Goal: Information Seeking & Learning: Learn about a topic

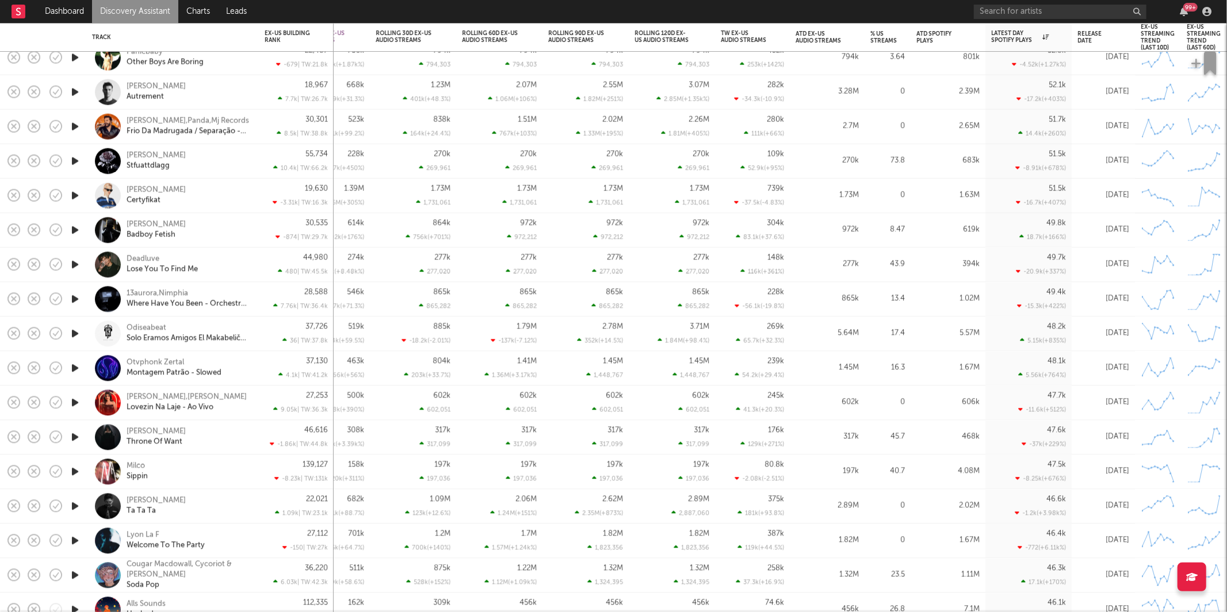
click at [74, 300] on icon "button" at bounding box center [75, 299] width 12 height 14
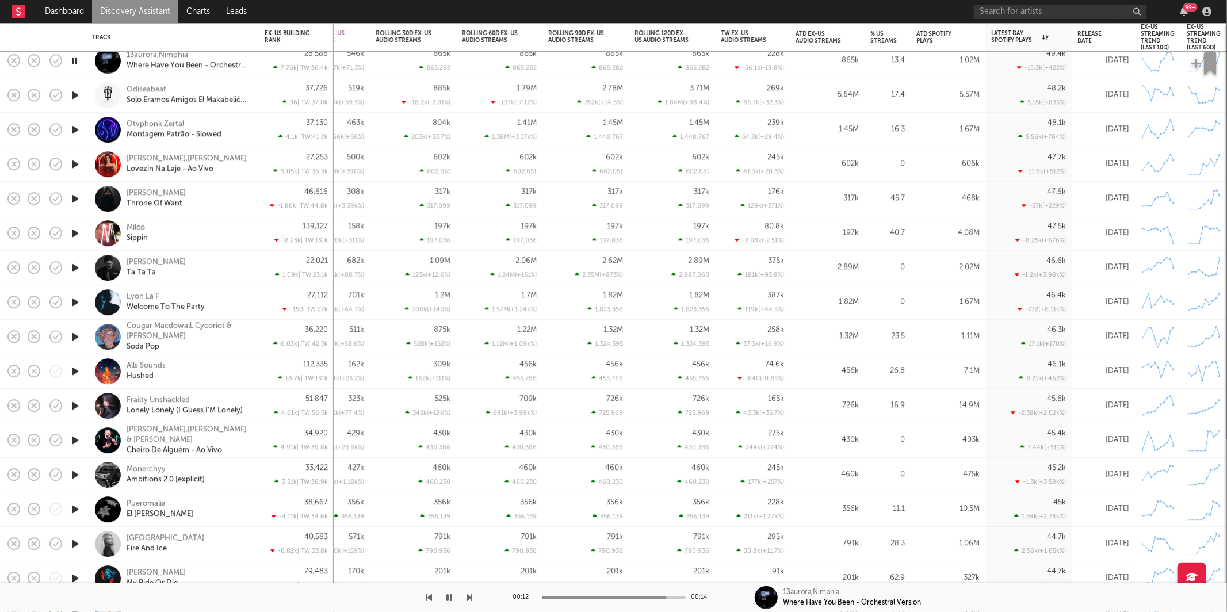
click at [467, 601] on icon "button" at bounding box center [470, 597] width 6 height 9
click at [469, 599] on icon "button" at bounding box center [470, 597] width 6 height 9
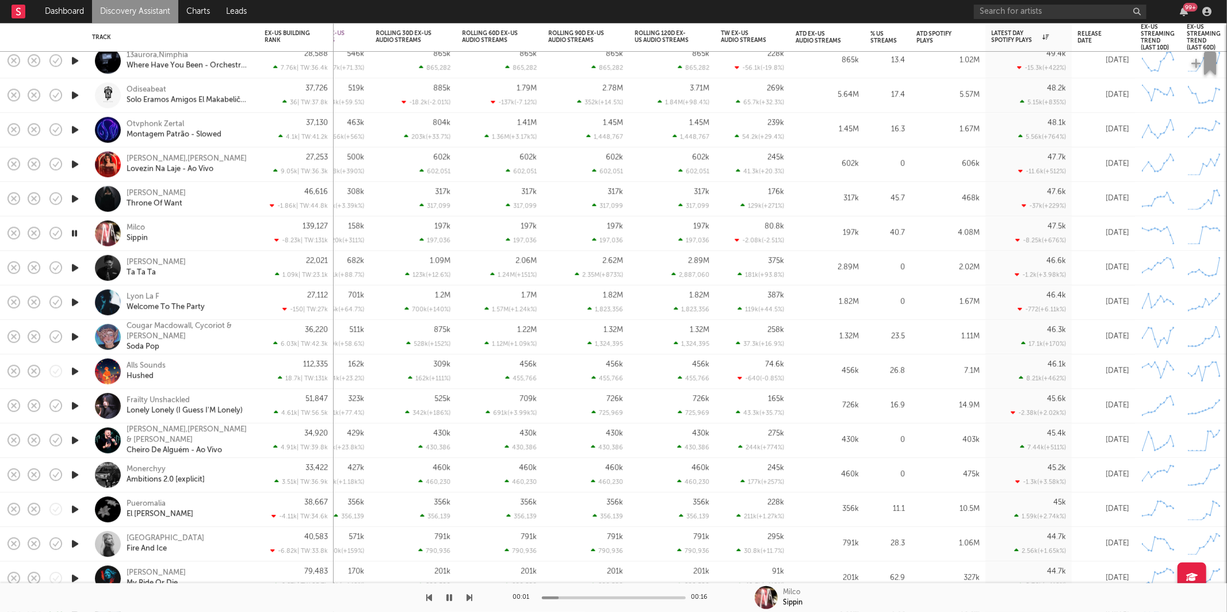
click at [469, 599] on icon "button" at bounding box center [470, 597] width 6 height 9
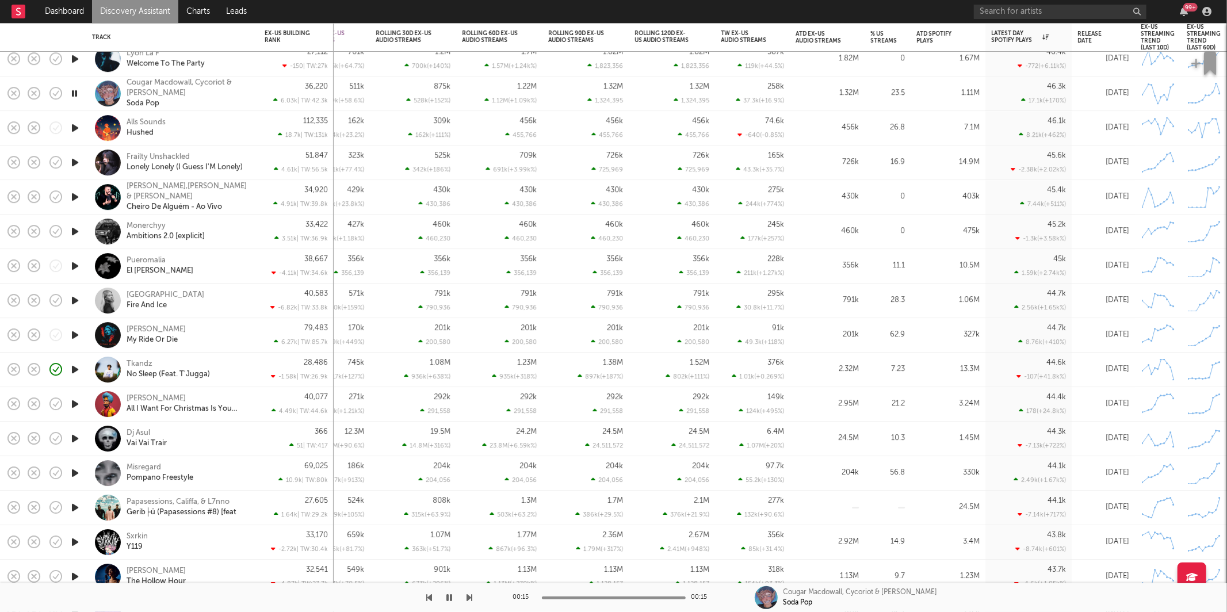
click at [472, 597] on icon "button" at bounding box center [470, 597] width 6 height 9
click at [470, 597] on icon "button" at bounding box center [470, 597] width 6 height 9
drag, startPoint x: 223, startPoint y: 236, endPoint x: 77, endPoint y: 229, distance: 146.3
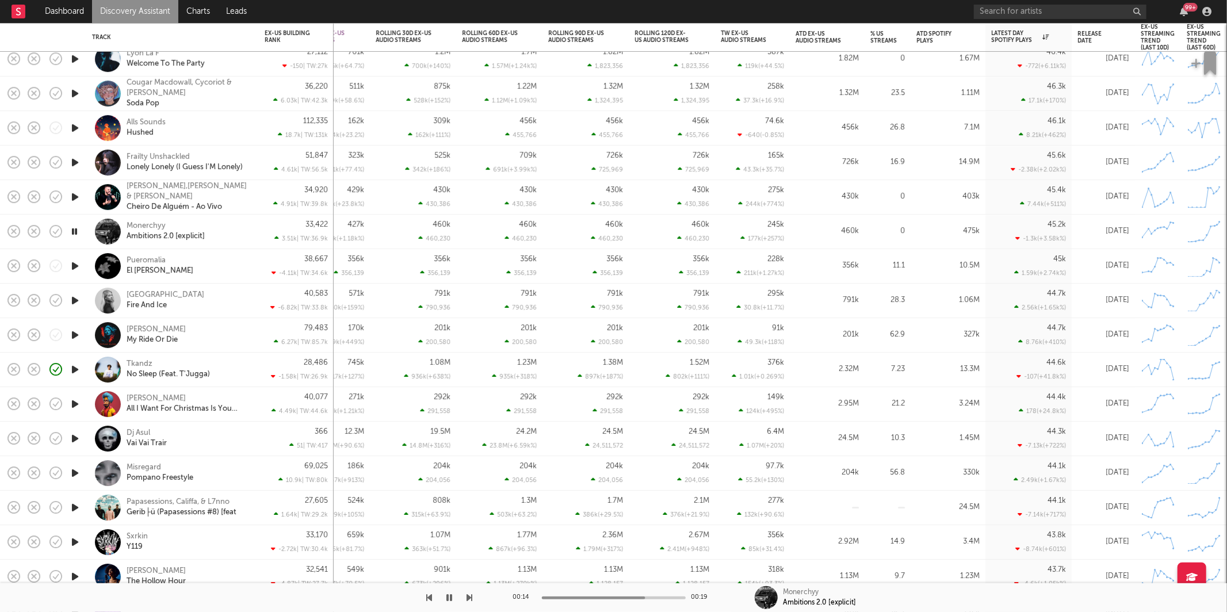
click at [223, 236] on div "Monerchyy Ambitions 2.0 [explicit]" at bounding box center [189, 232] width 124 height 21
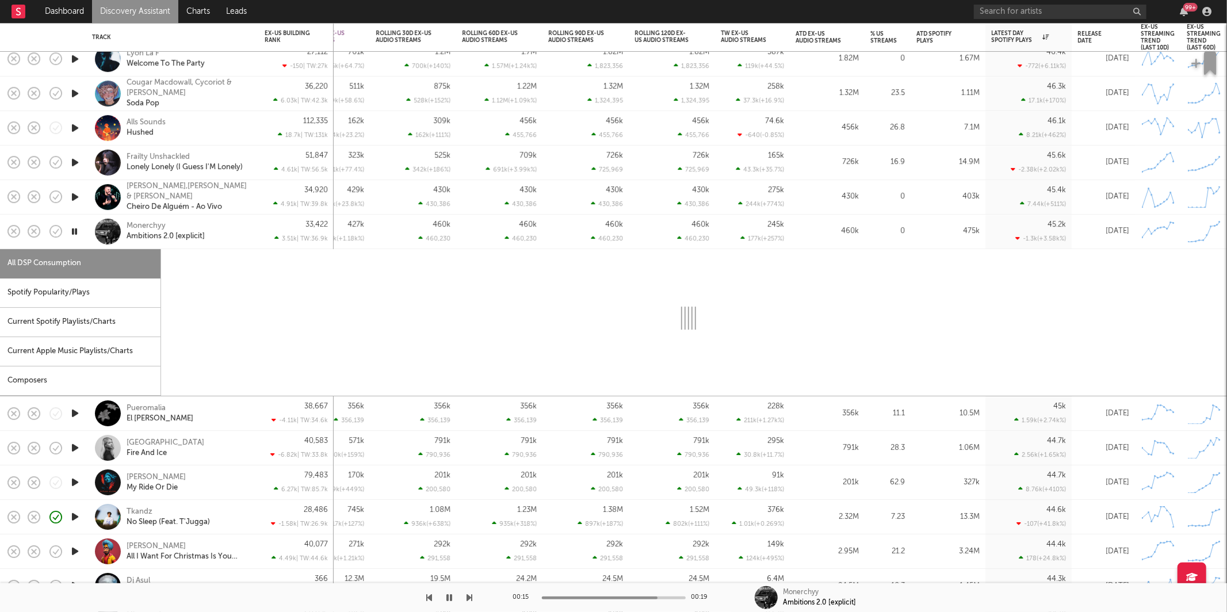
click at [76, 232] on icon "button" at bounding box center [74, 231] width 11 height 14
select select "1w"
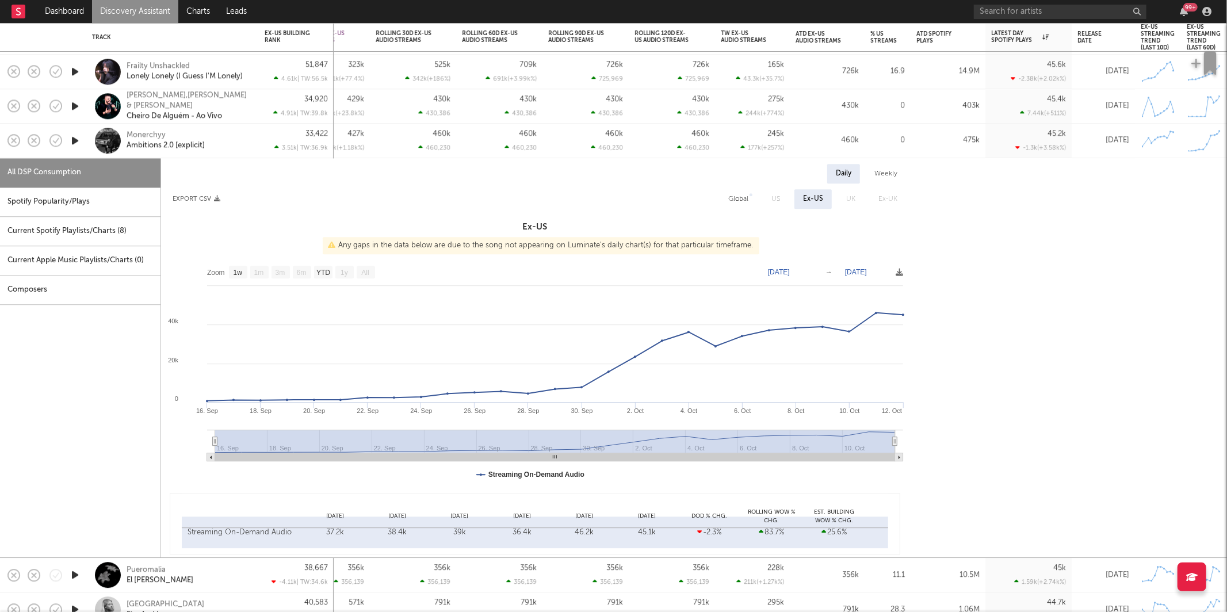
drag, startPoint x: 86, startPoint y: 196, endPoint x: 144, endPoint y: 197, distance: 57.5
click at [86, 196] on div "Spotify Popularity/Plays" at bounding box center [80, 202] width 161 height 29
select select "1w"
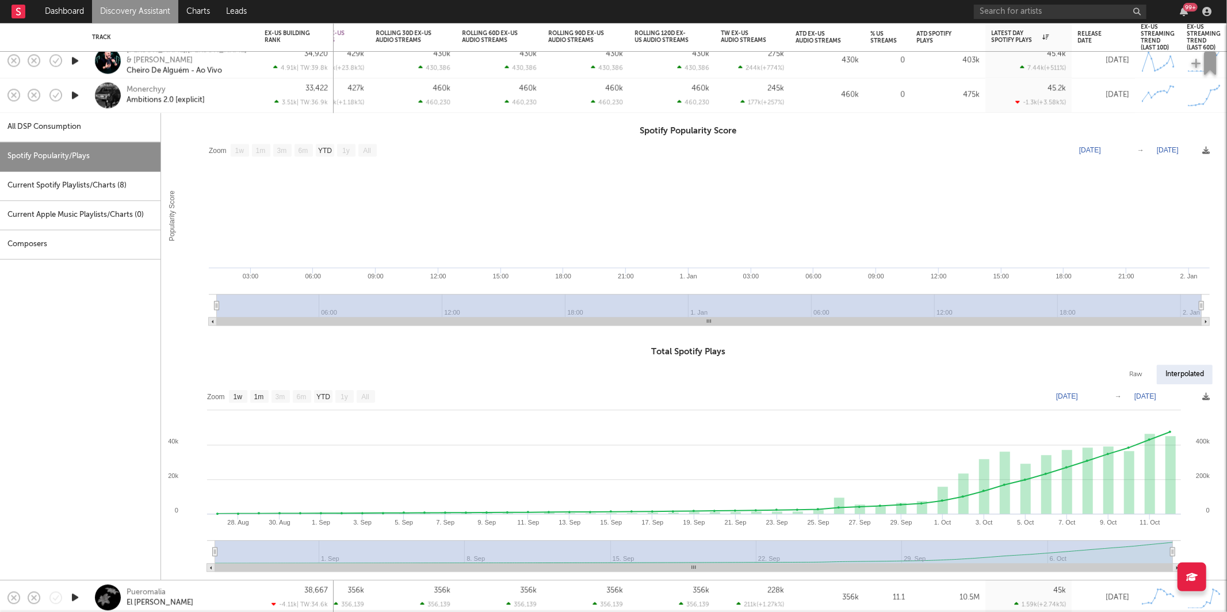
click at [249, 98] on div "Monerchyy Ambitions 2.0 [explicit]" at bounding box center [189, 95] width 124 height 21
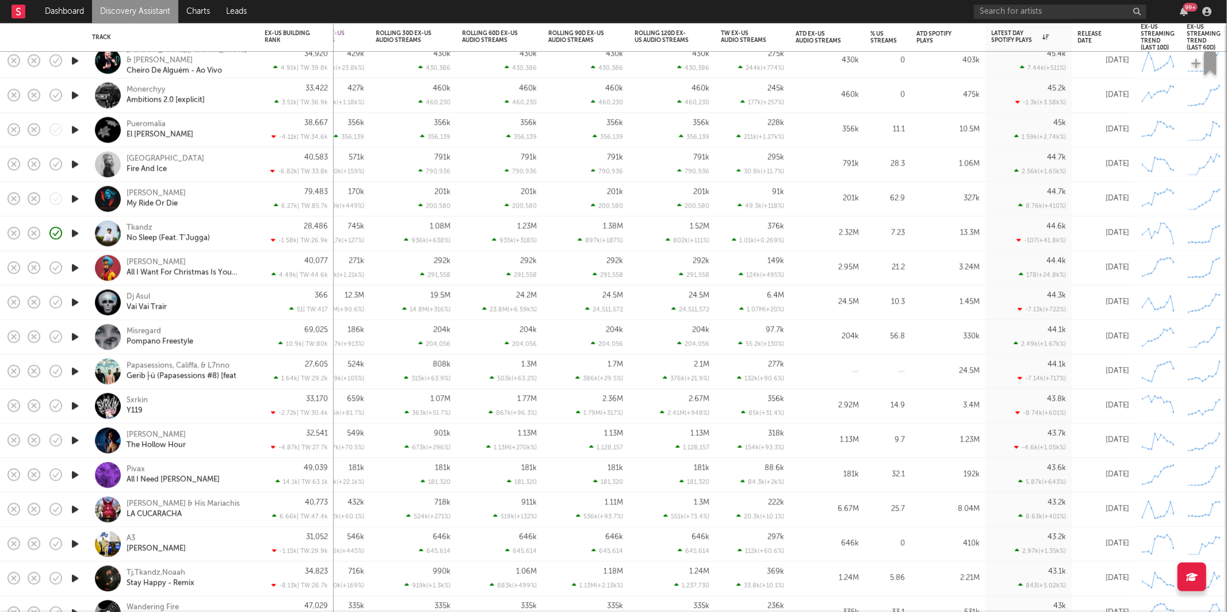
click at [73, 130] on icon "button" at bounding box center [75, 130] width 12 height 14
click at [469, 597] on icon "button" at bounding box center [470, 597] width 6 height 9
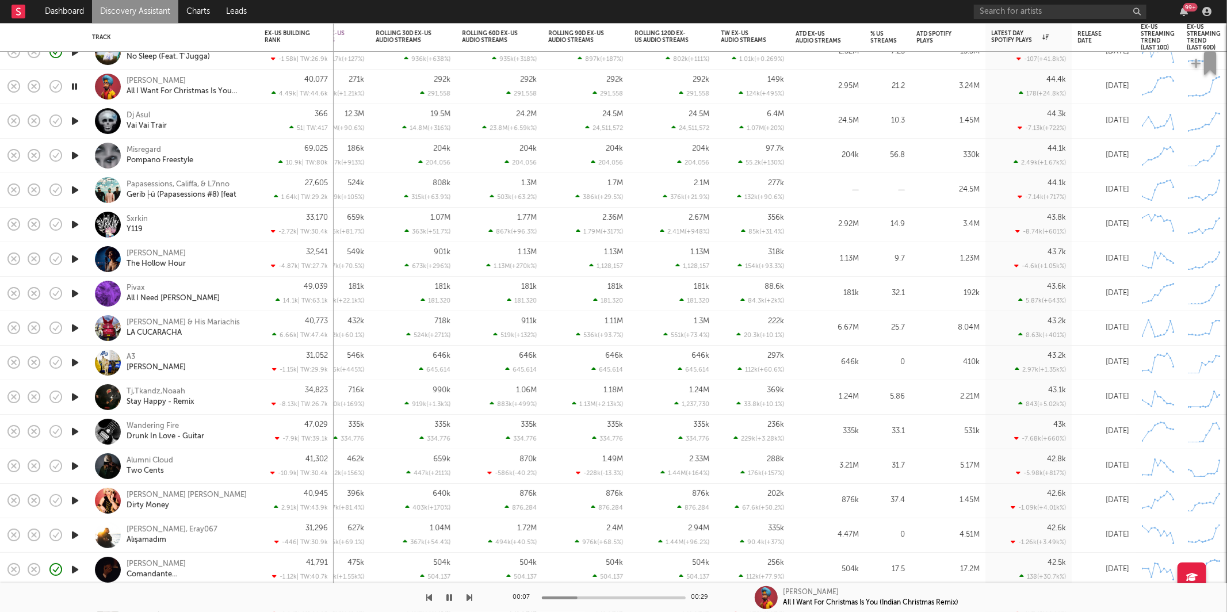
click at [452, 596] on icon "button" at bounding box center [450, 597] width 6 height 9
drag, startPoint x: 446, startPoint y: 594, endPoint x: 458, endPoint y: 593, distance: 12.1
click at [446, 594] on icon "button" at bounding box center [449, 597] width 7 height 9
click at [464, 594] on div at bounding box center [236, 597] width 473 height 29
click at [474, 597] on div "00:07 00:29 [PERSON_NAME] All I Want For Christmas Is You (Indian Christmas Rem…" at bounding box center [613, 597] width 1227 height 29
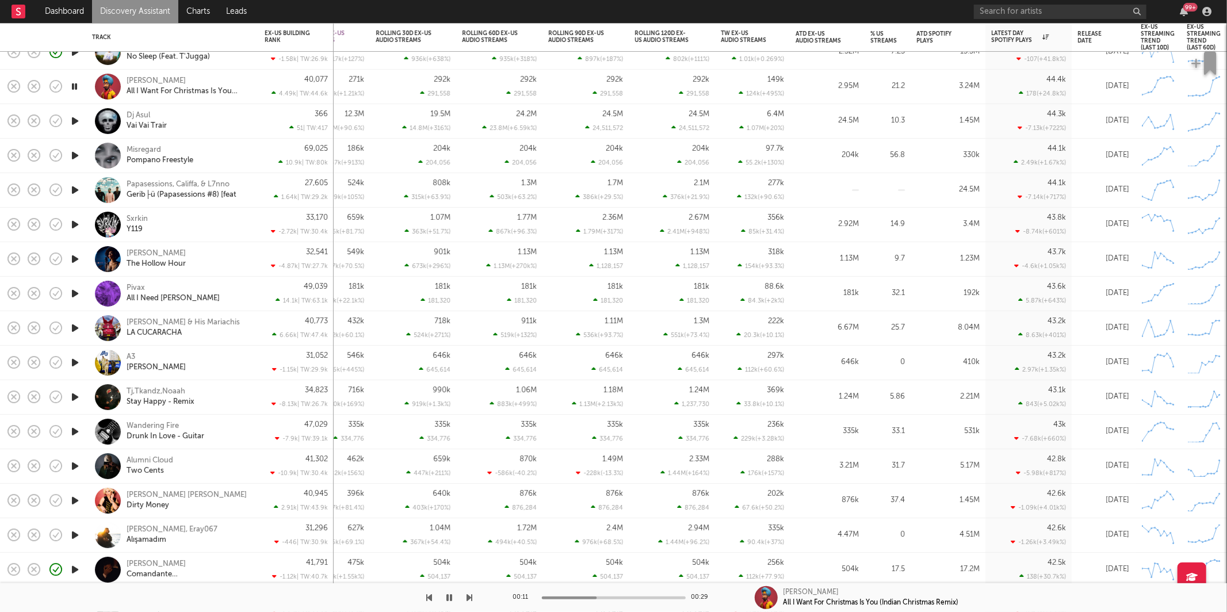
click at [468, 595] on icon "button" at bounding box center [470, 597] width 6 height 9
click at [471, 595] on icon "button" at bounding box center [470, 597] width 6 height 9
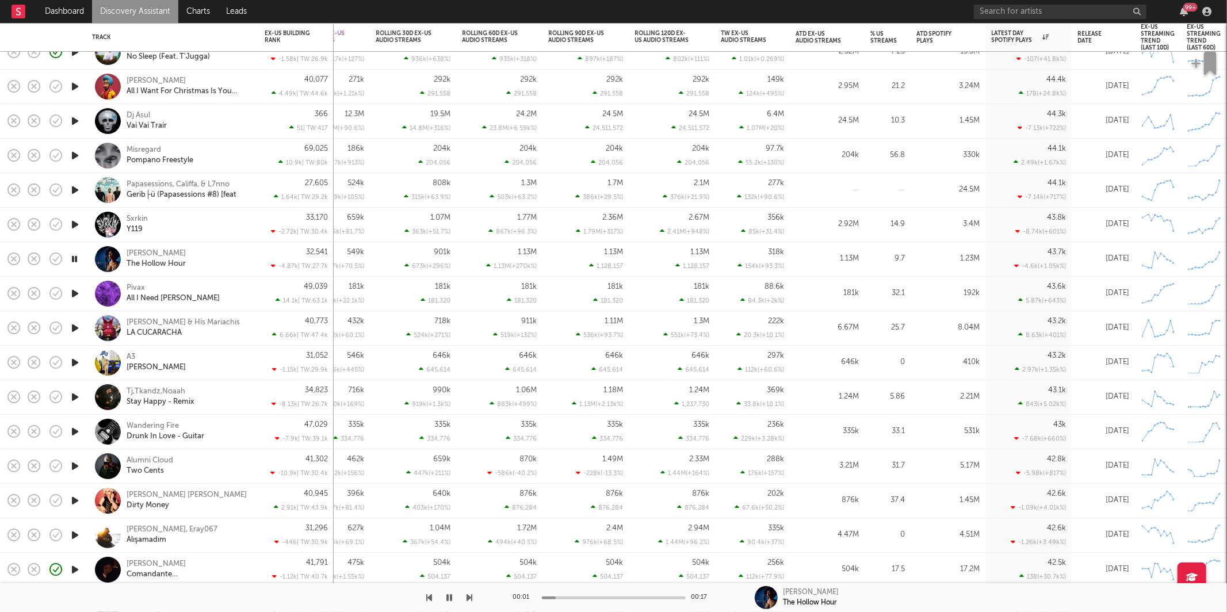
click at [471, 595] on icon "button" at bounding box center [470, 597] width 6 height 9
click at [450, 595] on icon "button" at bounding box center [450, 597] width 6 height 9
click at [444, 598] on button "button" at bounding box center [450, 597] width 12 height 29
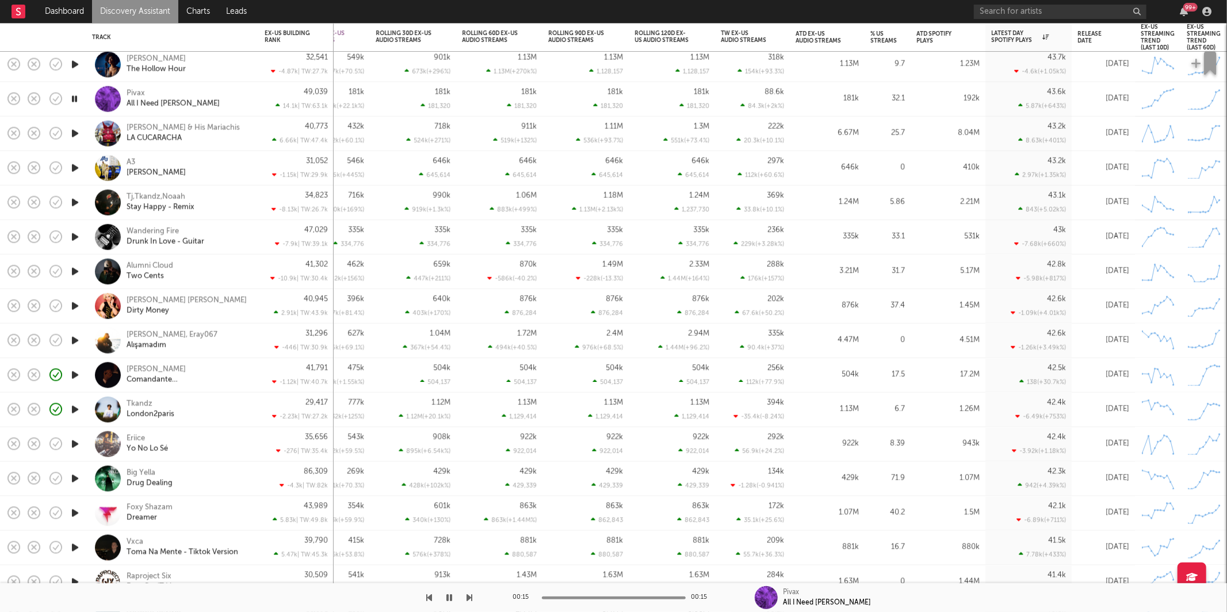
click at [232, 95] on div "Pivax All I Need [PERSON_NAME]" at bounding box center [189, 99] width 124 height 21
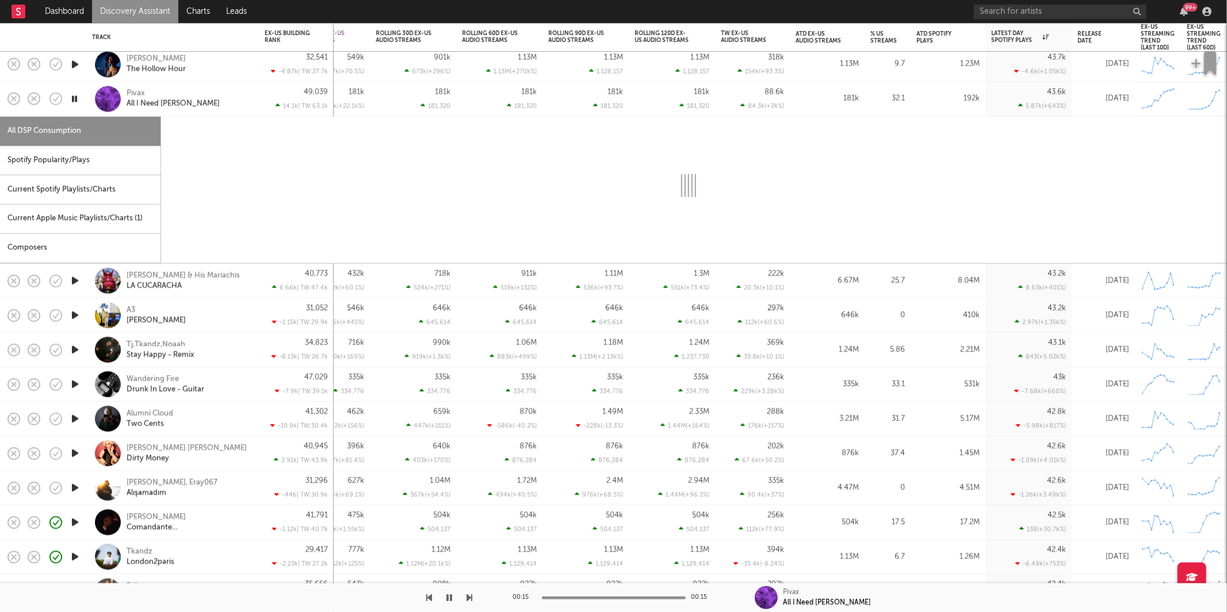
select select "1w"
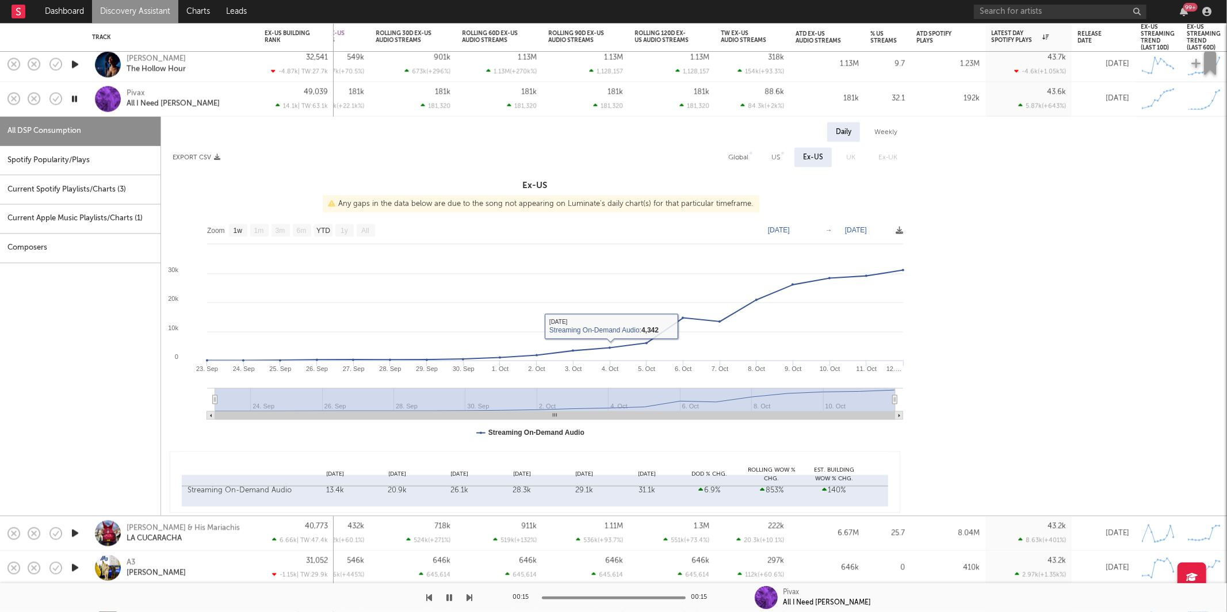
click at [74, 166] on div "Spotify Popularity/Plays" at bounding box center [80, 160] width 161 height 29
select select "1w"
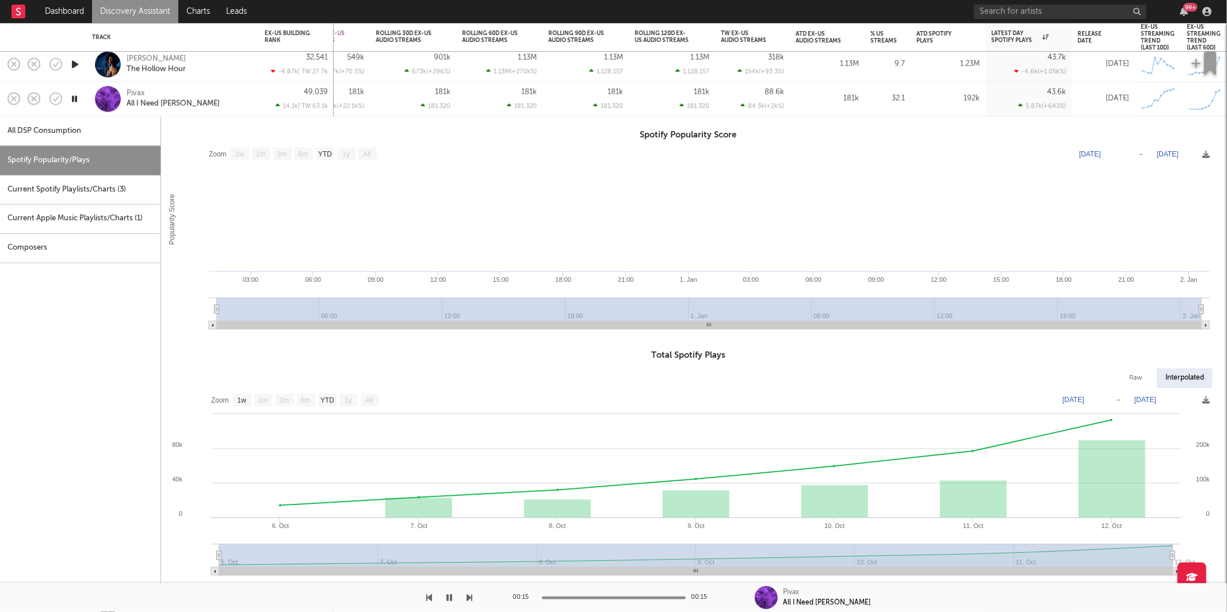
click at [194, 98] on div "Pivax All I Need [PERSON_NAME]" at bounding box center [189, 99] width 124 height 21
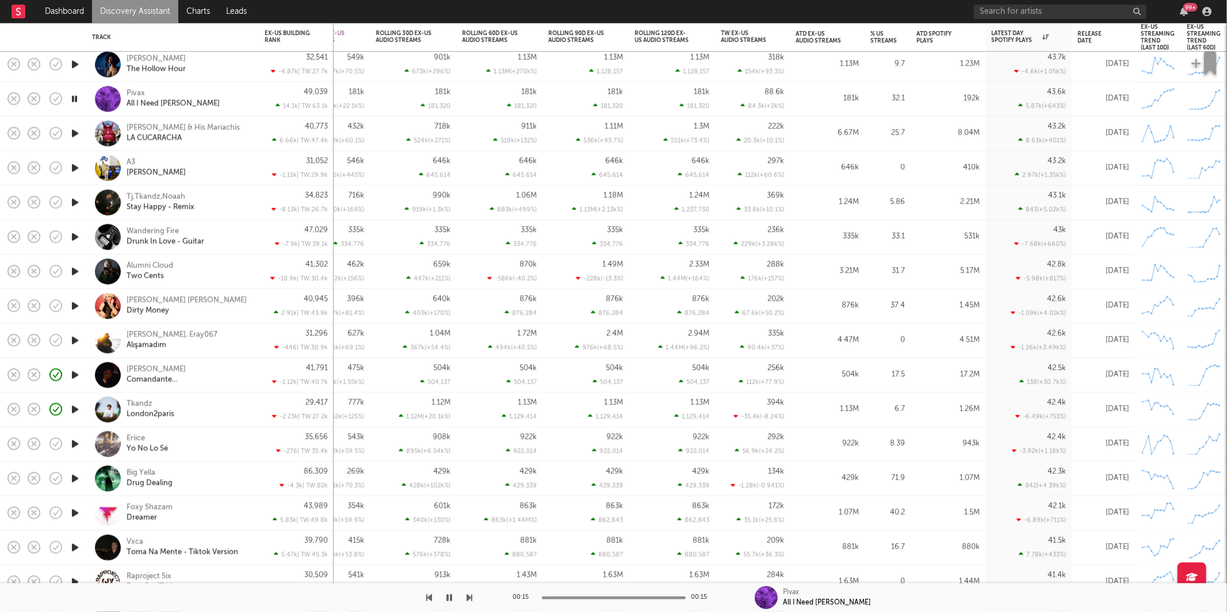
click at [71, 136] on icon "button" at bounding box center [75, 134] width 12 height 14
click at [471, 601] on icon "button" at bounding box center [470, 597] width 6 height 9
click at [209, 163] on div "A3 [PERSON_NAME]" at bounding box center [189, 168] width 124 height 21
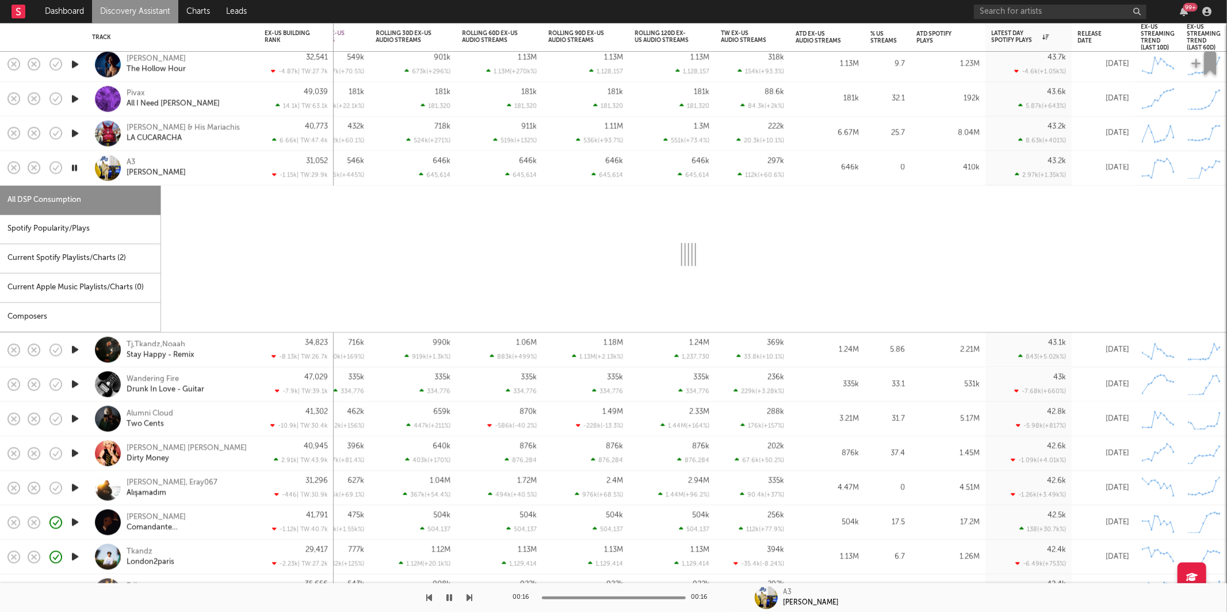
select select "1w"
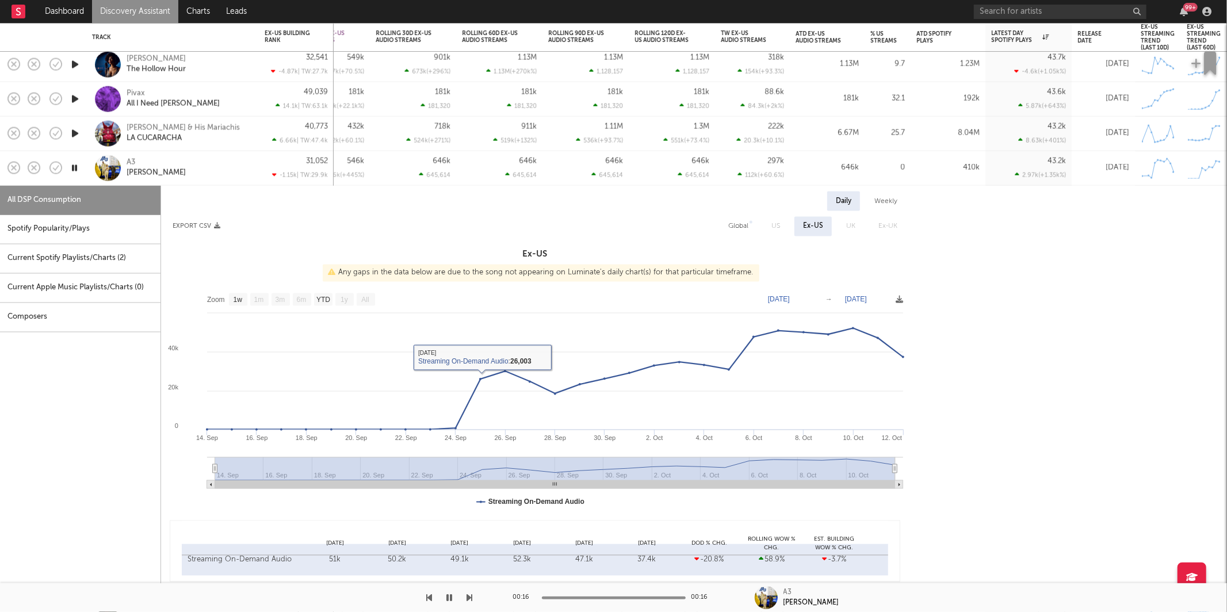
click at [134, 216] on div "Spotify Popularity/Plays" at bounding box center [80, 229] width 161 height 29
select select "1w"
